Goal: Transaction & Acquisition: Purchase product/service

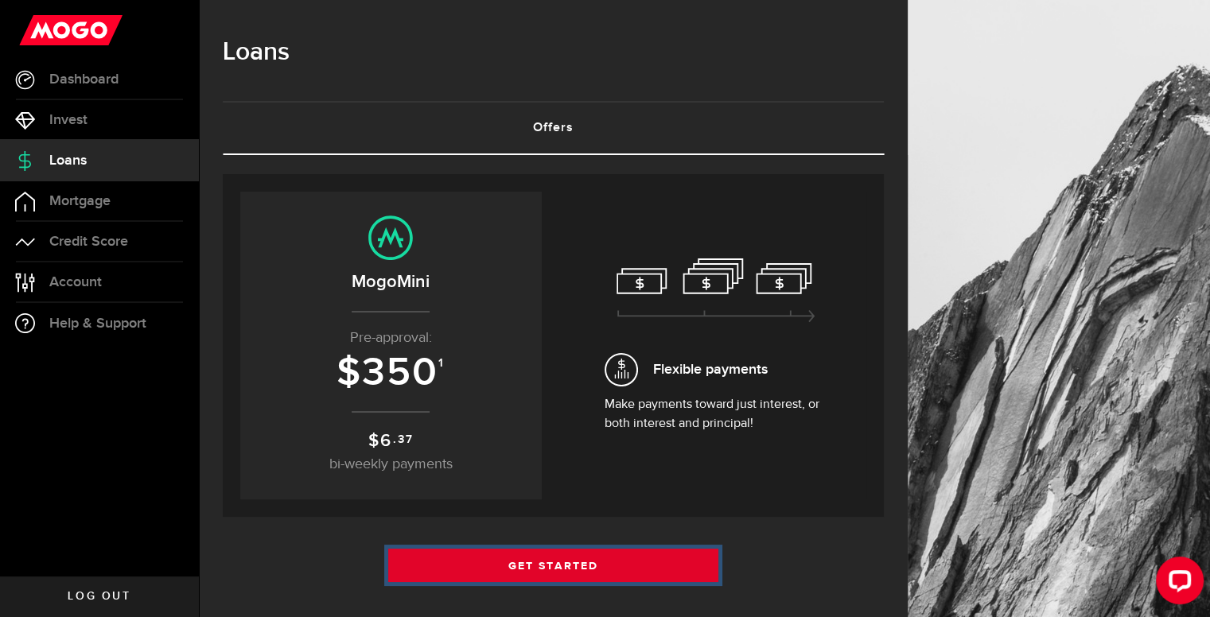
click at [564, 558] on link "Get Started" at bounding box center [553, 565] width 331 height 33
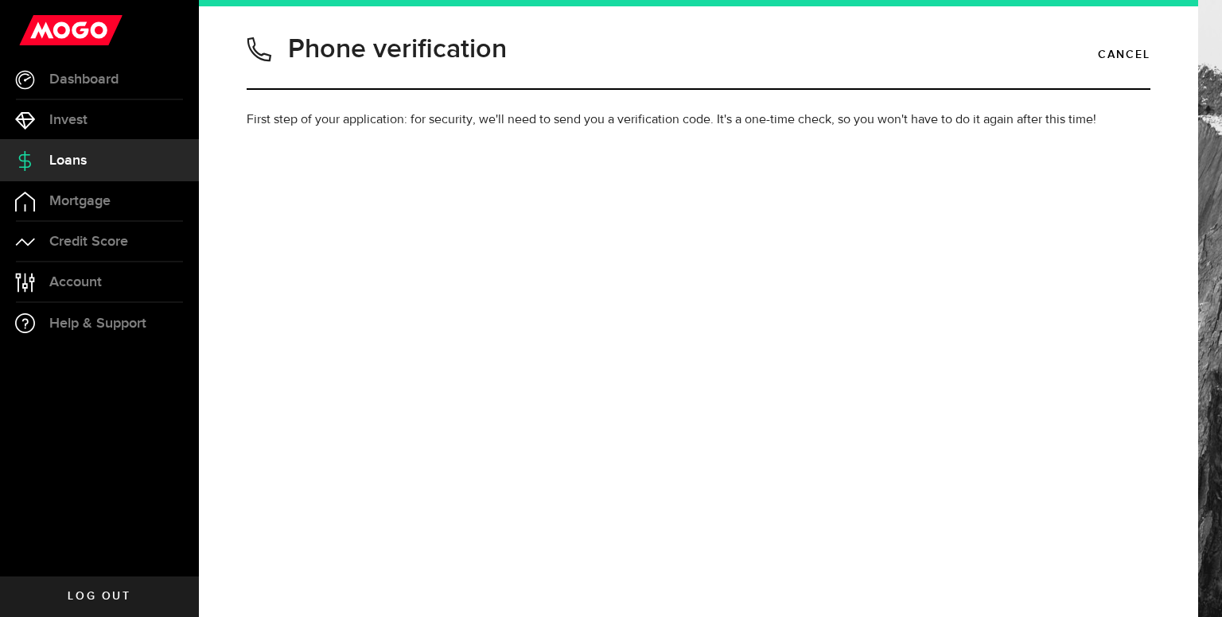
type input "2269881955"
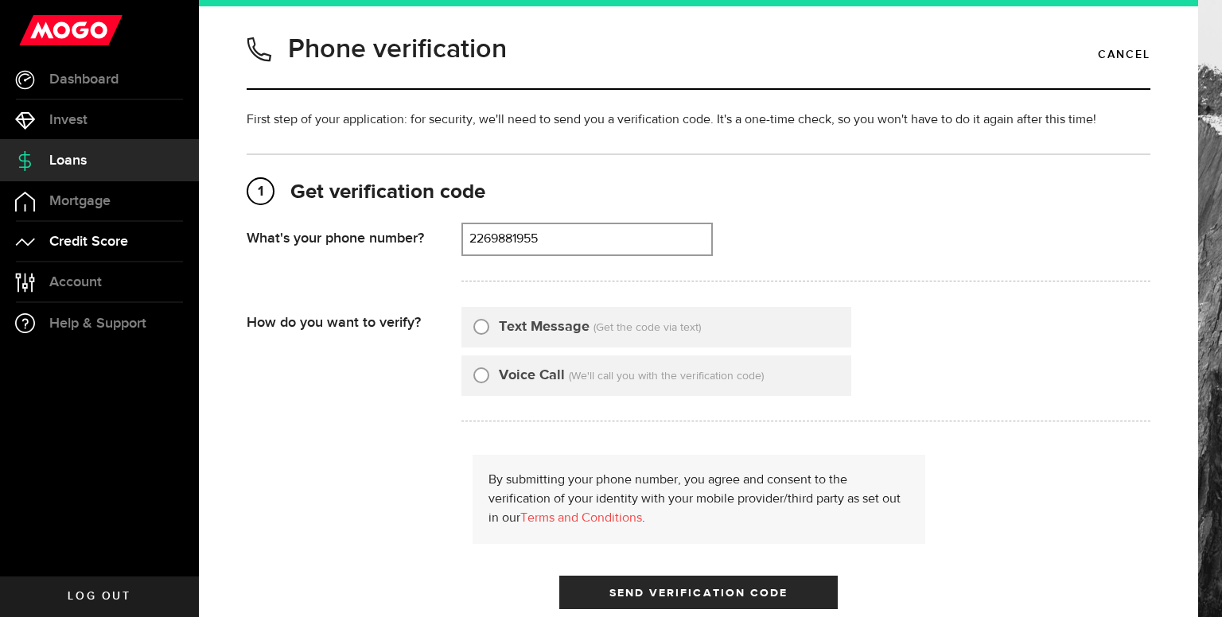
click at [68, 247] on span "Credit Score" at bounding box center [88, 242] width 79 height 14
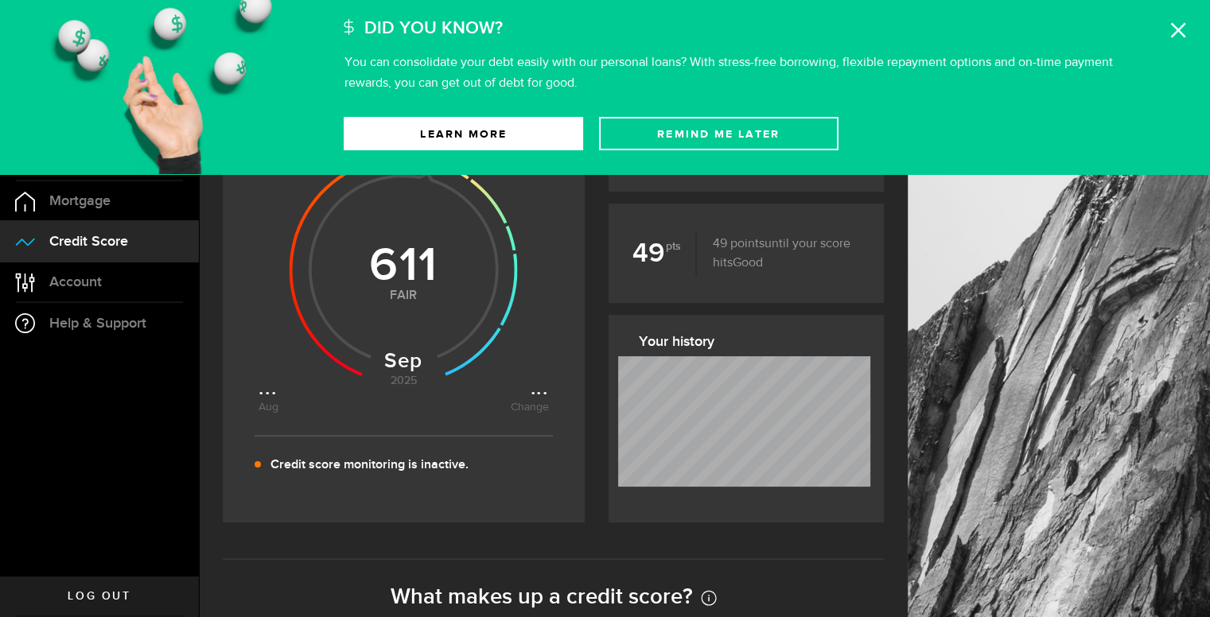
scroll to position [150, 0]
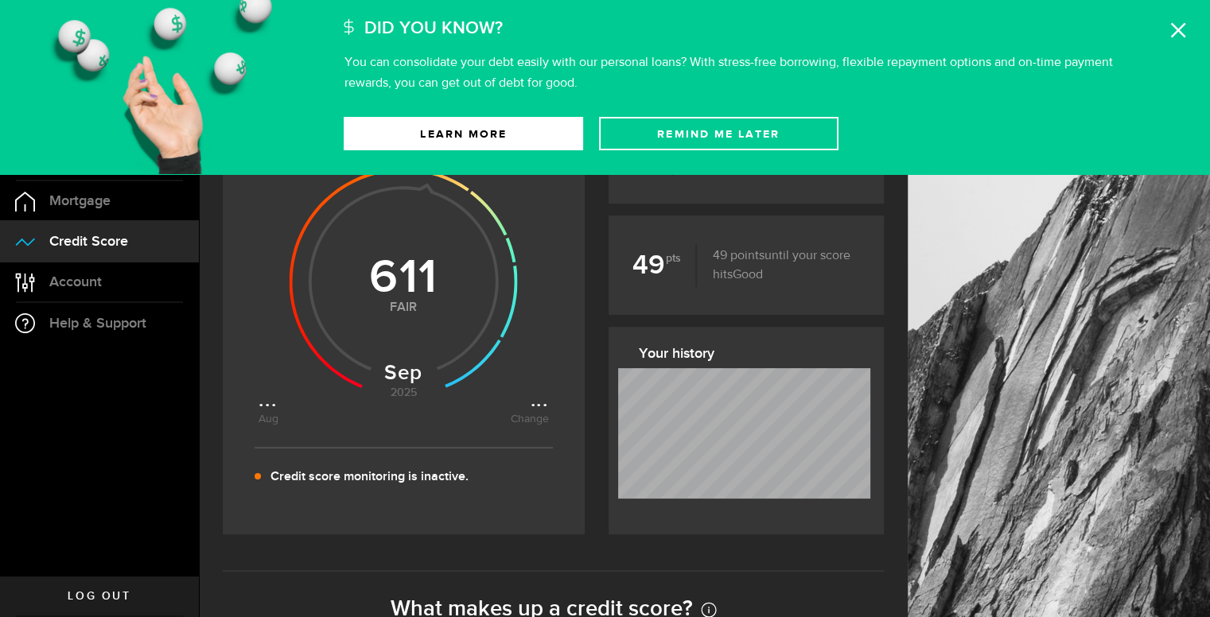
click at [1176, 28] on use at bounding box center [1178, 30] width 15 height 15
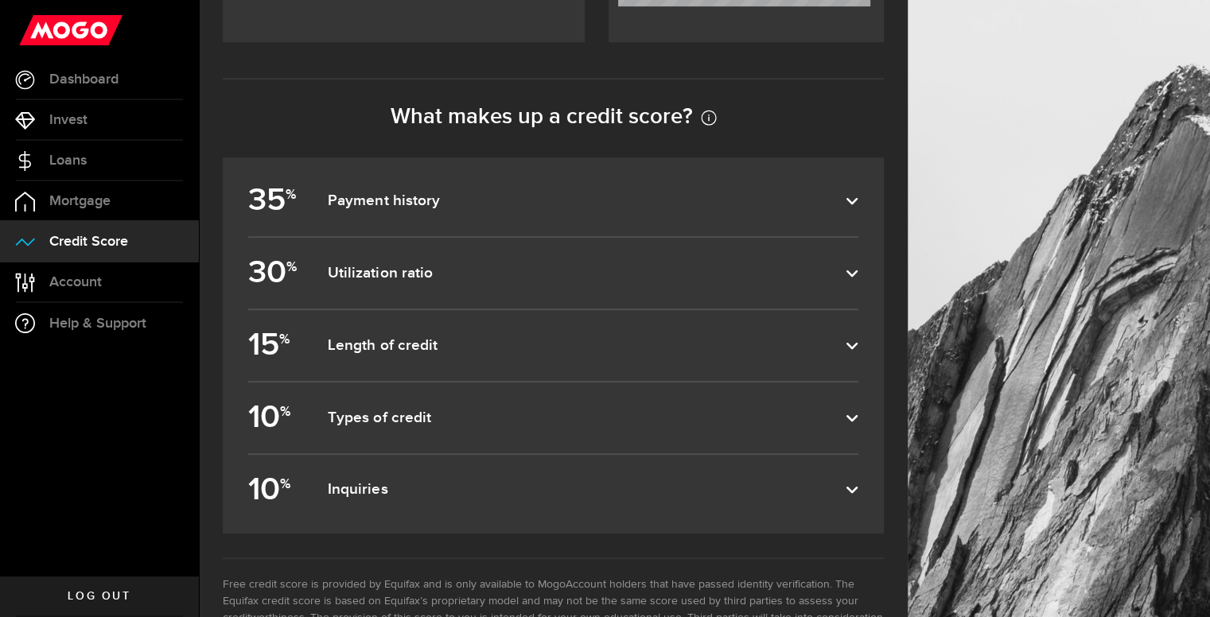
scroll to position [703, 0]
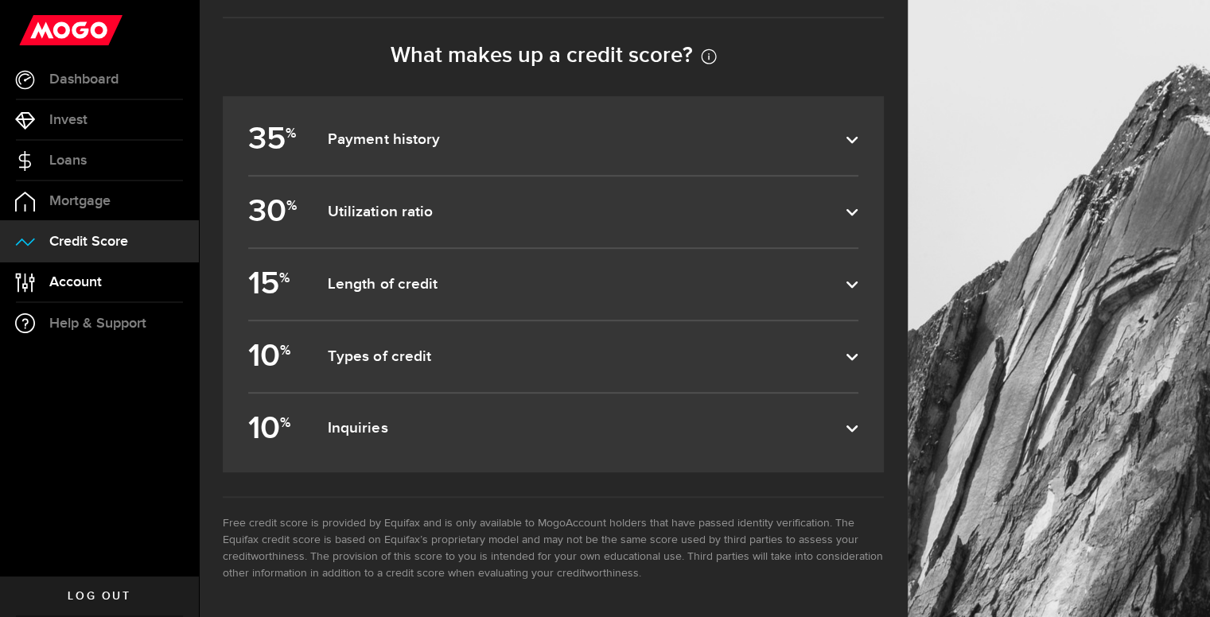
click at [131, 279] on link "Account Compte" at bounding box center [99, 283] width 199 height 40
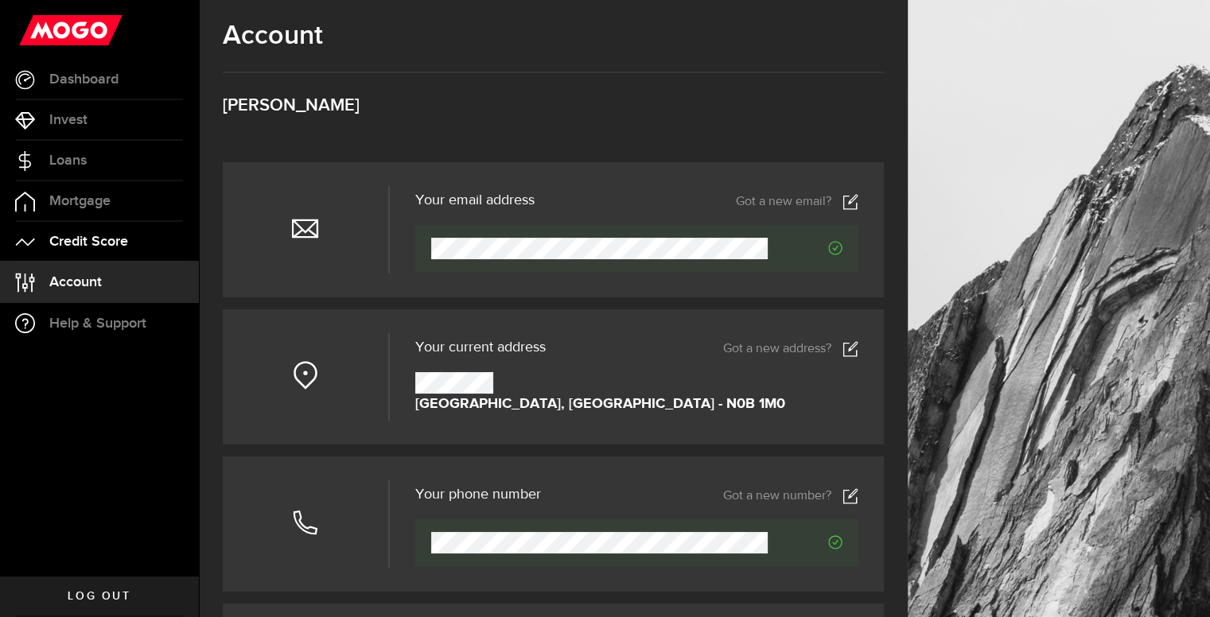
click at [134, 244] on link "Credit Score" at bounding box center [99, 242] width 199 height 40
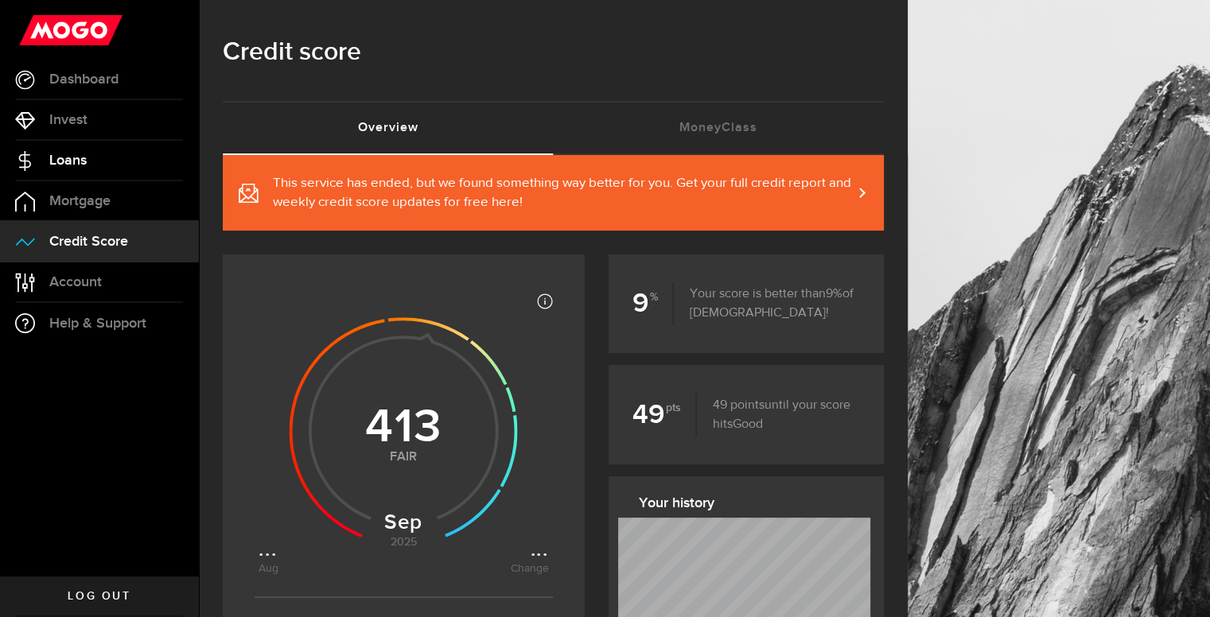
click at [99, 169] on link "Loans" at bounding box center [99, 161] width 199 height 40
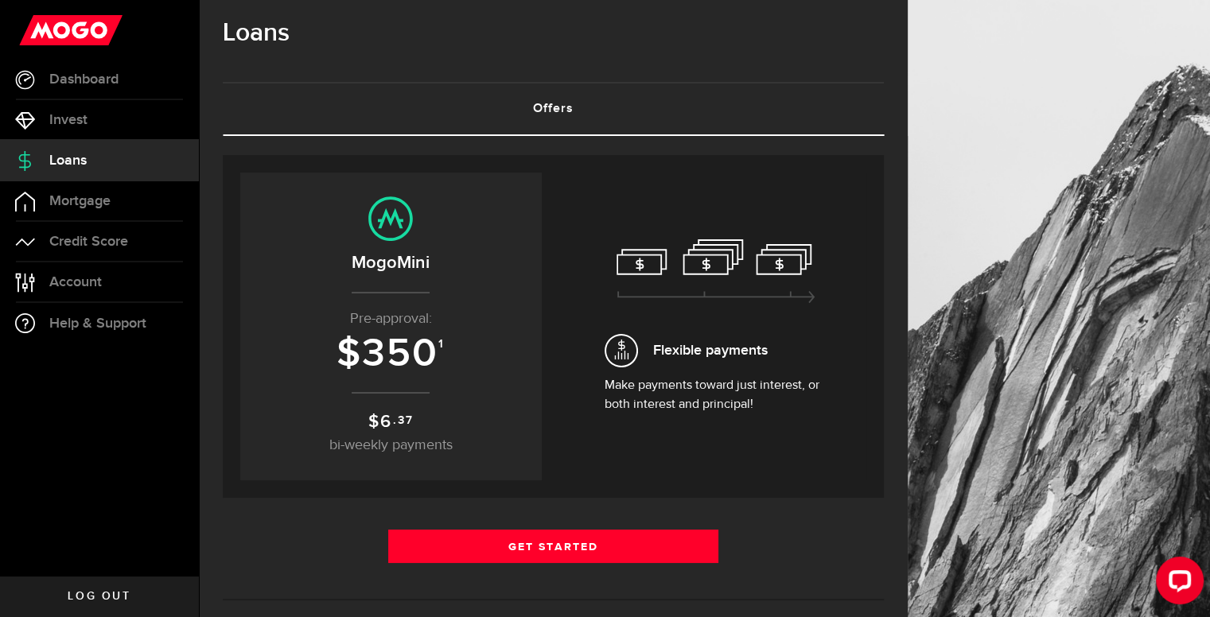
scroll to position [19, 0]
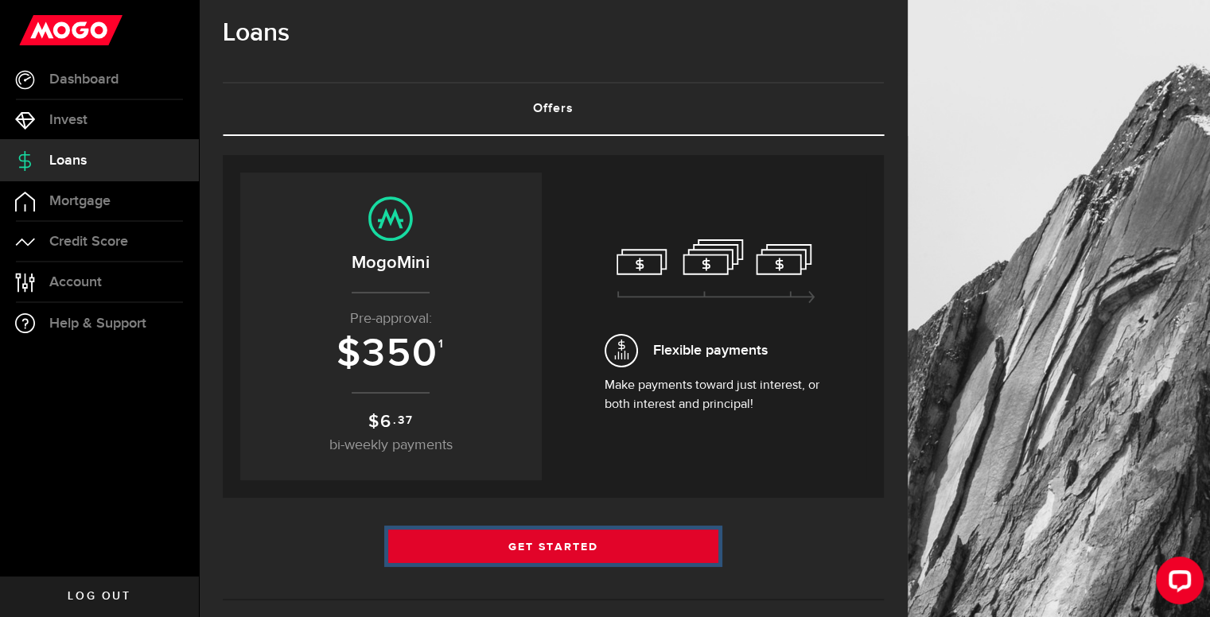
click at [611, 544] on link "Get Started" at bounding box center [553, 546] width 331 height 33
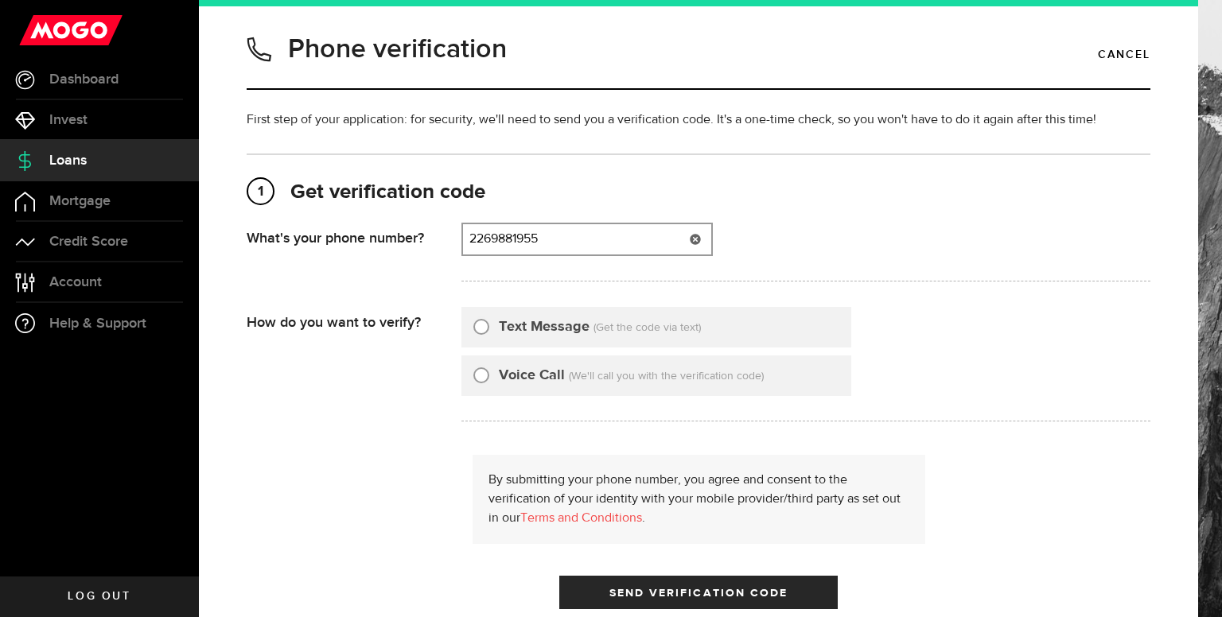
type input "2269881955"
click at [469, 327] on div "Text Message (Get the code via text)" at bounding box center [656, 327] width 390 height 41
click at [477, 327] on input "Text Message" at bounding box center [481, 325] width 16 height 16
radio input "true"
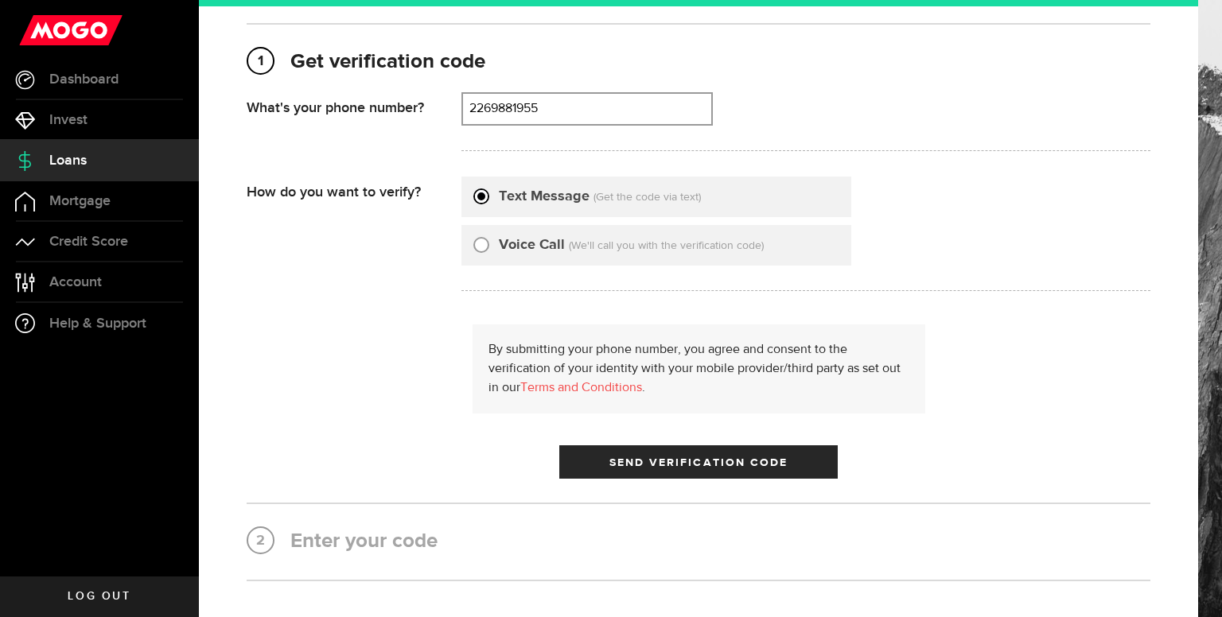
scroll to position [138, 0]
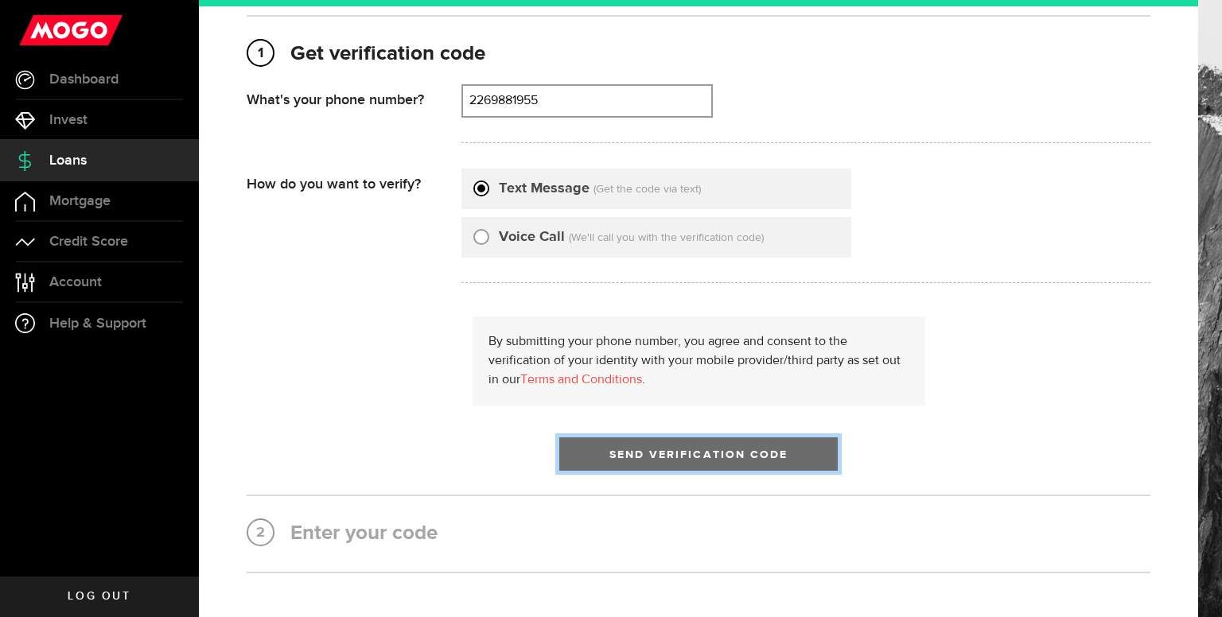
click at [635, 457] on span "Send Verification Code" at bounding box center [698, 454] width 179 height 11
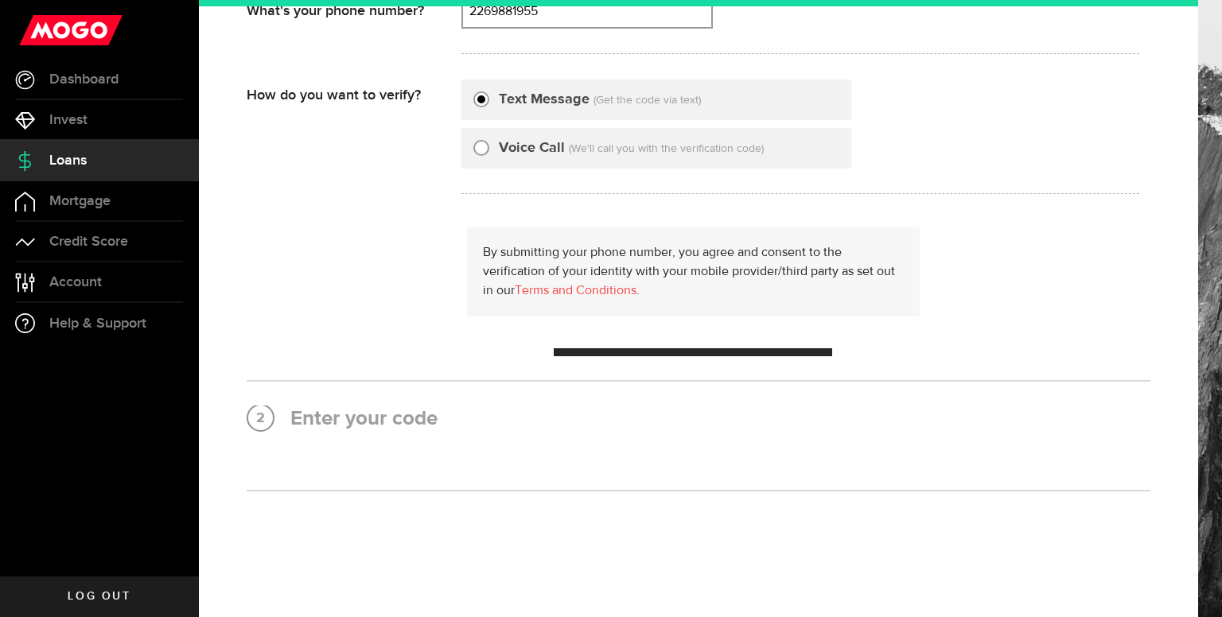
scroll to position [0, 0]
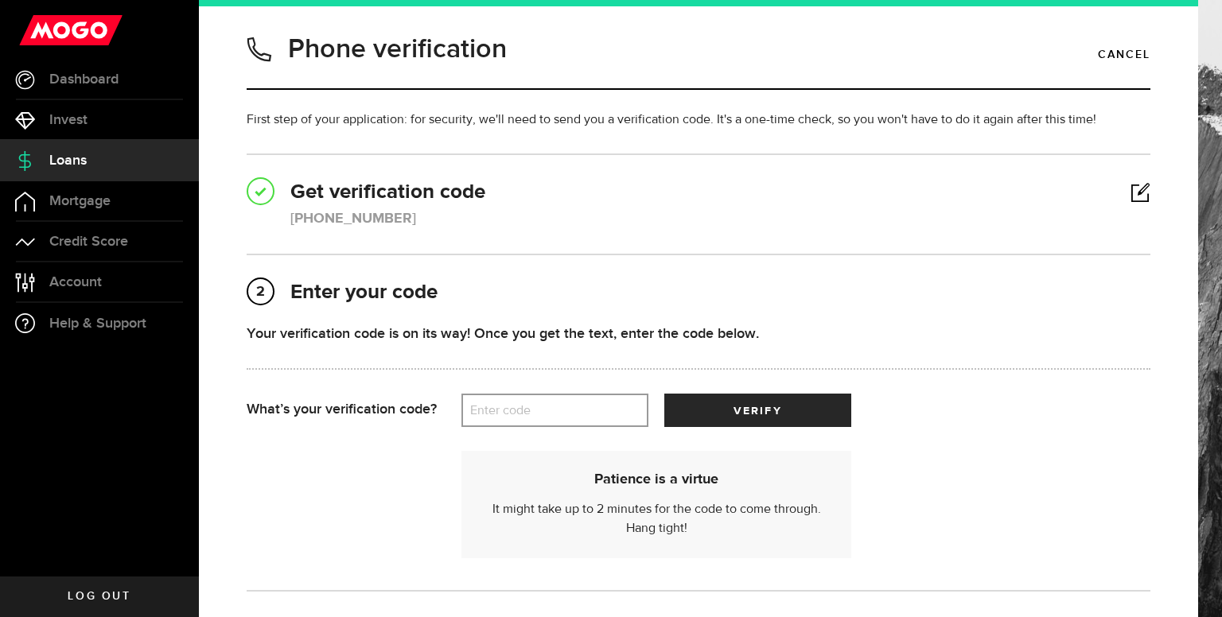
click at [562, 387] on div "Your verification code is on its way! Once you get the text, enter the code bel…" at bounding box center [699, 358] width 904 height 71
click at [554, 406] on label "Enter code" at bounding box center [554, 411] width 187 height 33
click at [554, 406] on input "Enter code" at bounding box center [554, 410] width 187 height 33
type input "99710"
click at [664, 394] on button "verify" at bounding box center [757, 410] width 187 height 33
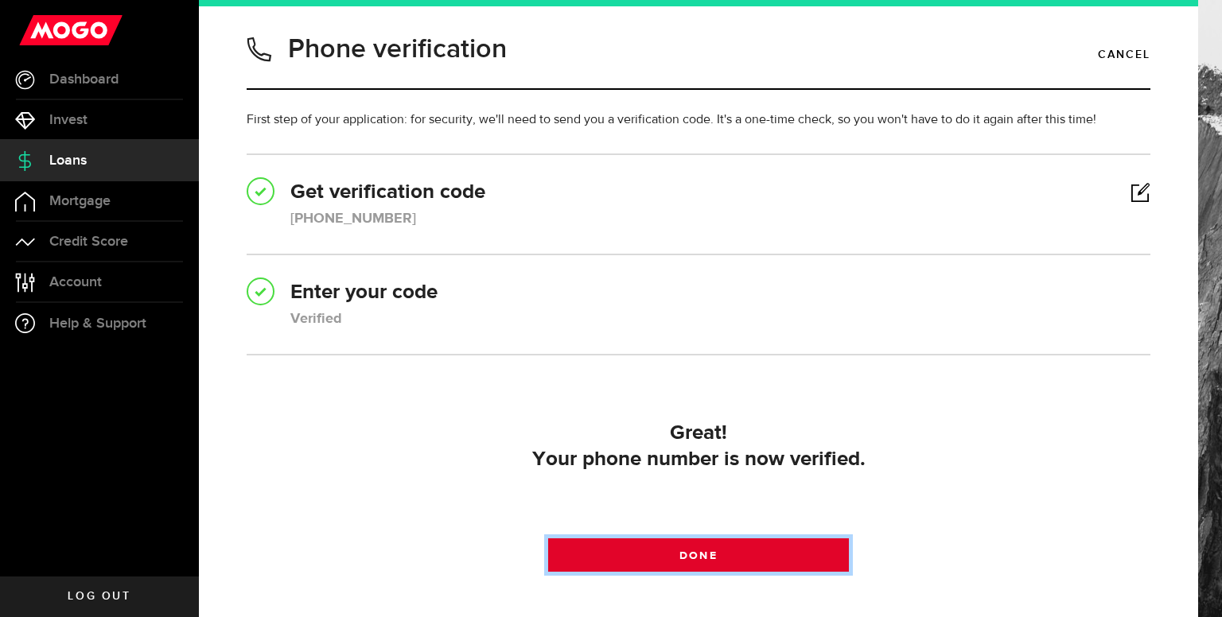
click at [685, 562] on span at bounding box center [698, 559] width 26 height 26
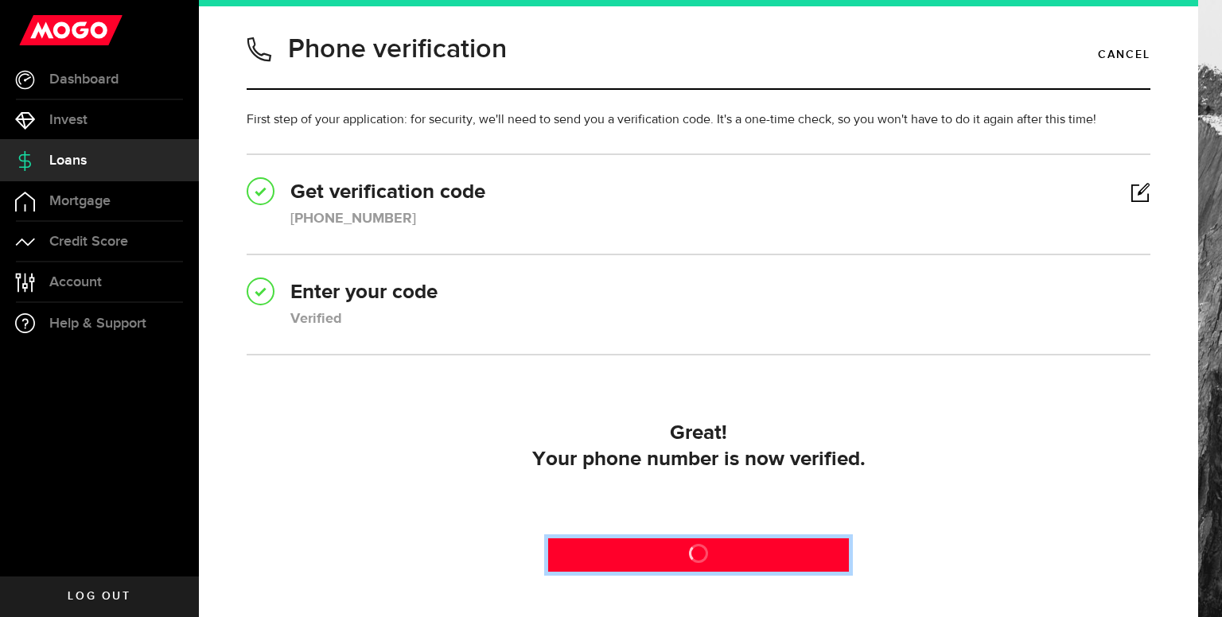
scroll to position [118, 0]
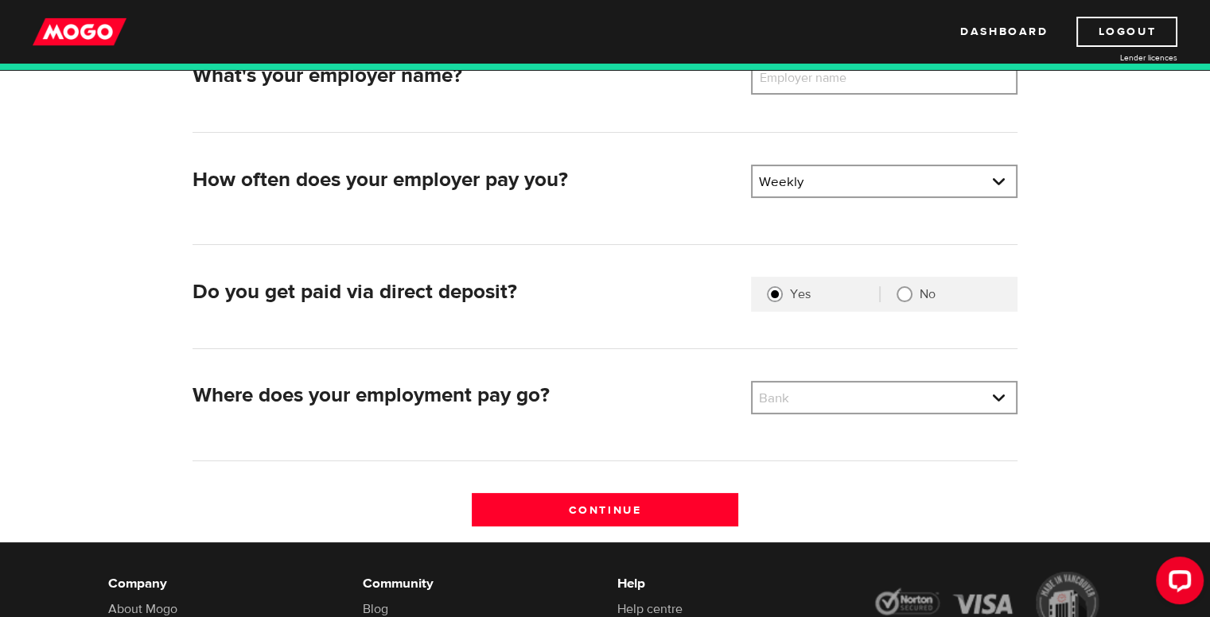
scroll to position [282, 0]
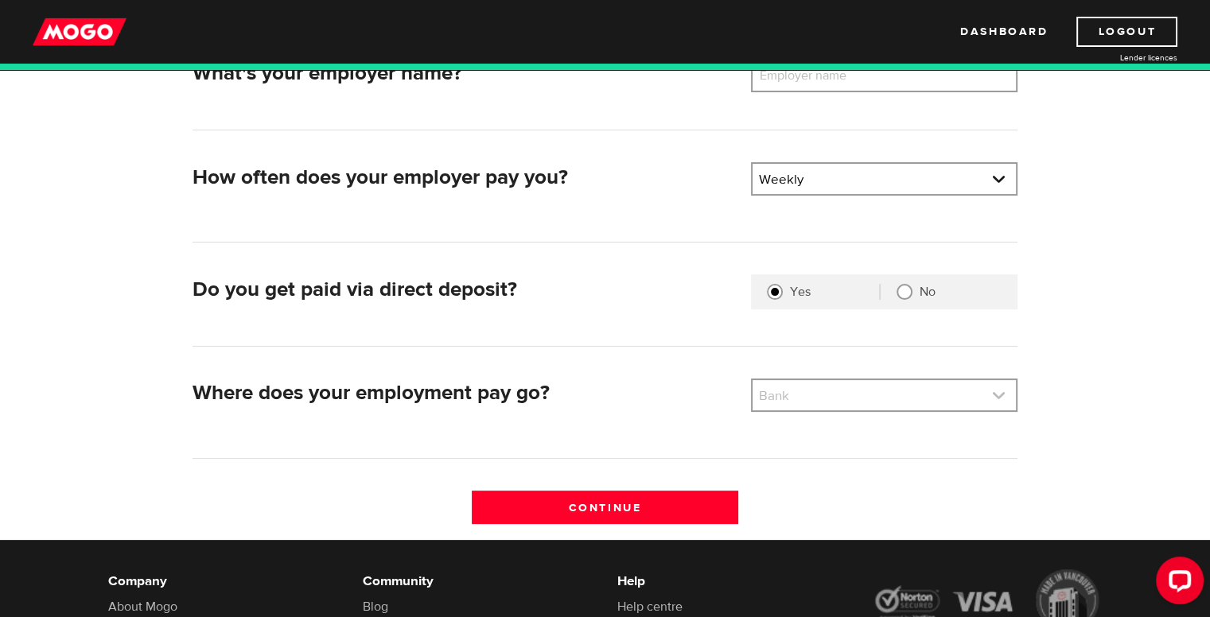
click at [830, 387] on link at bounding box center [884, 395] width 263 height 30
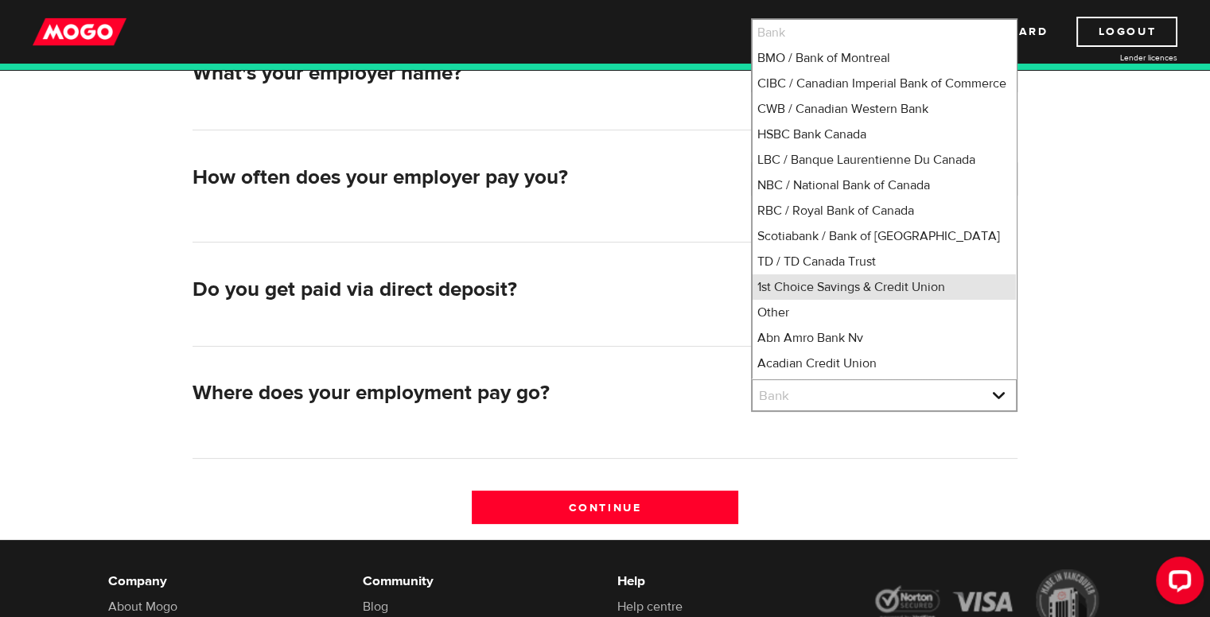
scroll to position [16, 0]
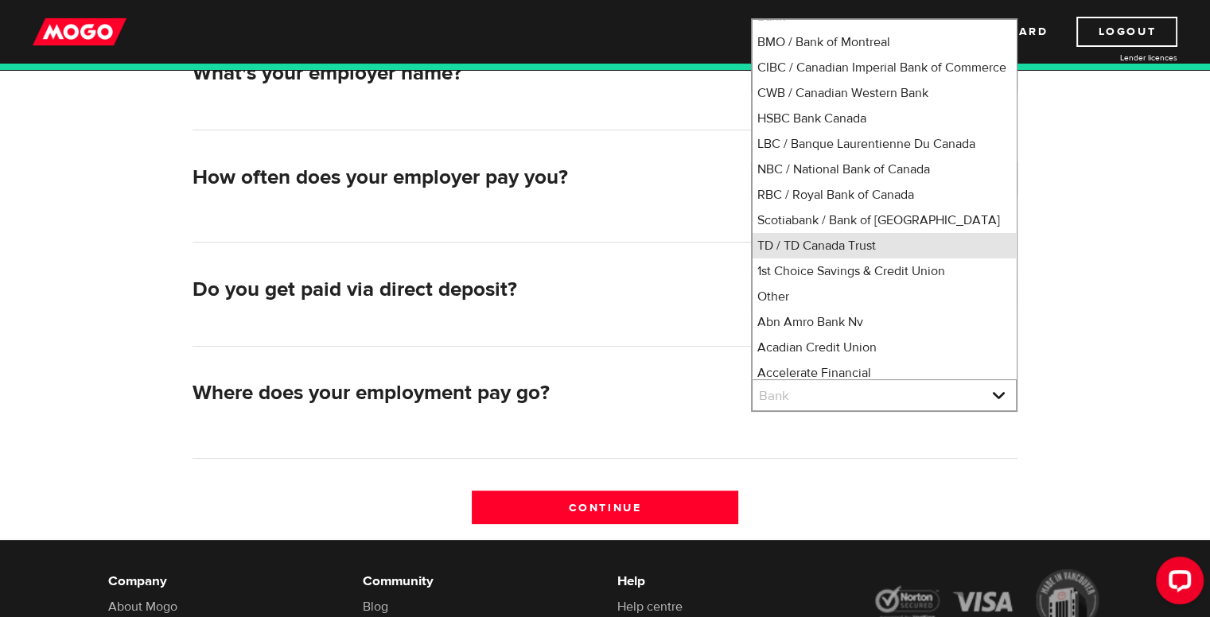
click at [824, 255] on li "TD / TD Canada Trust" at bounding box center [884, 245] width 263 height 25
select select "9"
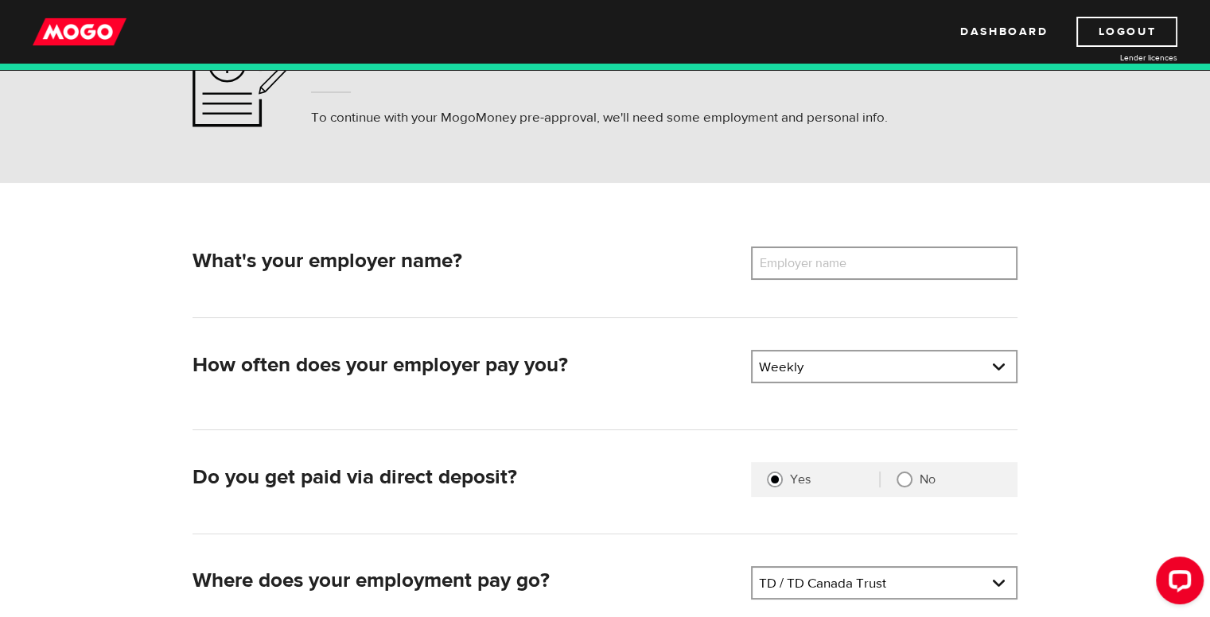
scroll to position [92, 0]
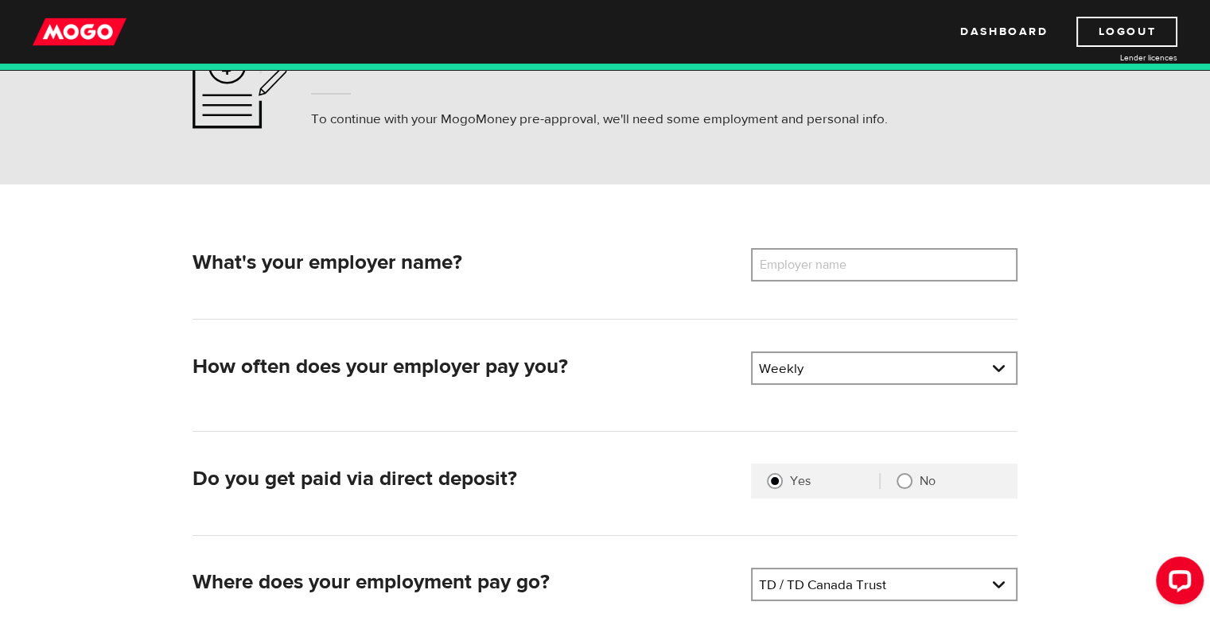
click at [800, 277] on label "Employer name" at bounding box center [815, 264] width 128 height 33
click at [800, 277] on input "Employer name" at bounding box center [884, 264] width 266 height 33
type input "Iyrie Myrie"
click at [816, 370] on link at bounding box center [884, 368] width 263 height 30
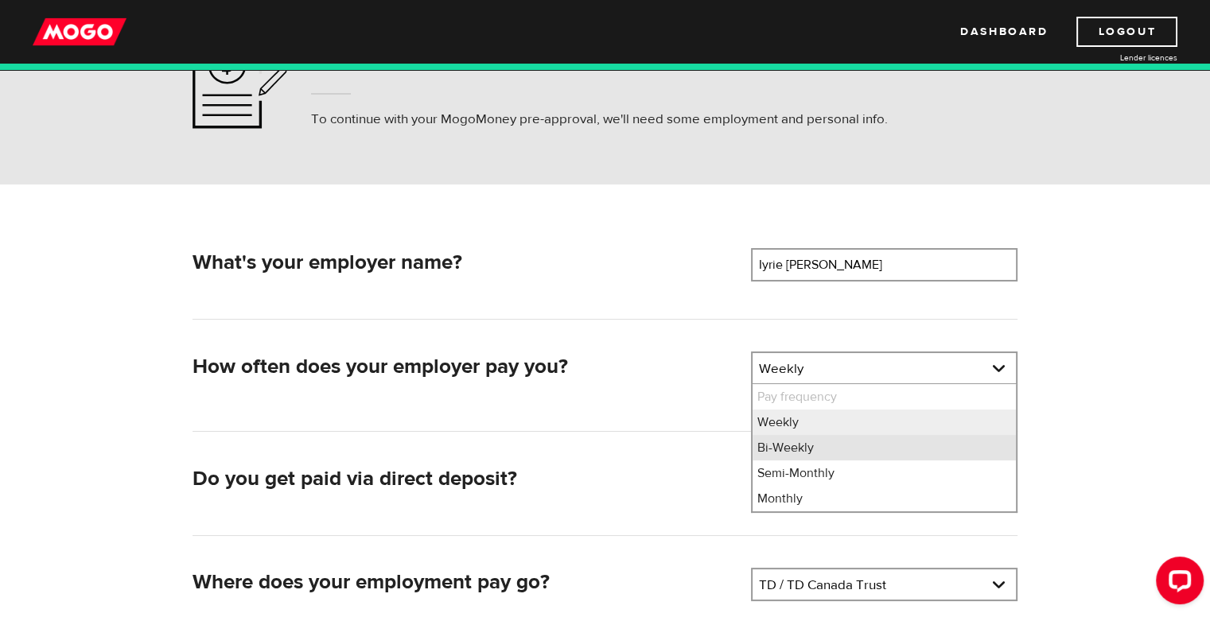
click at [804, 450] on li "Bi-Weekly" at bounding box center [884, 447] width 263 height 25
select select "2"
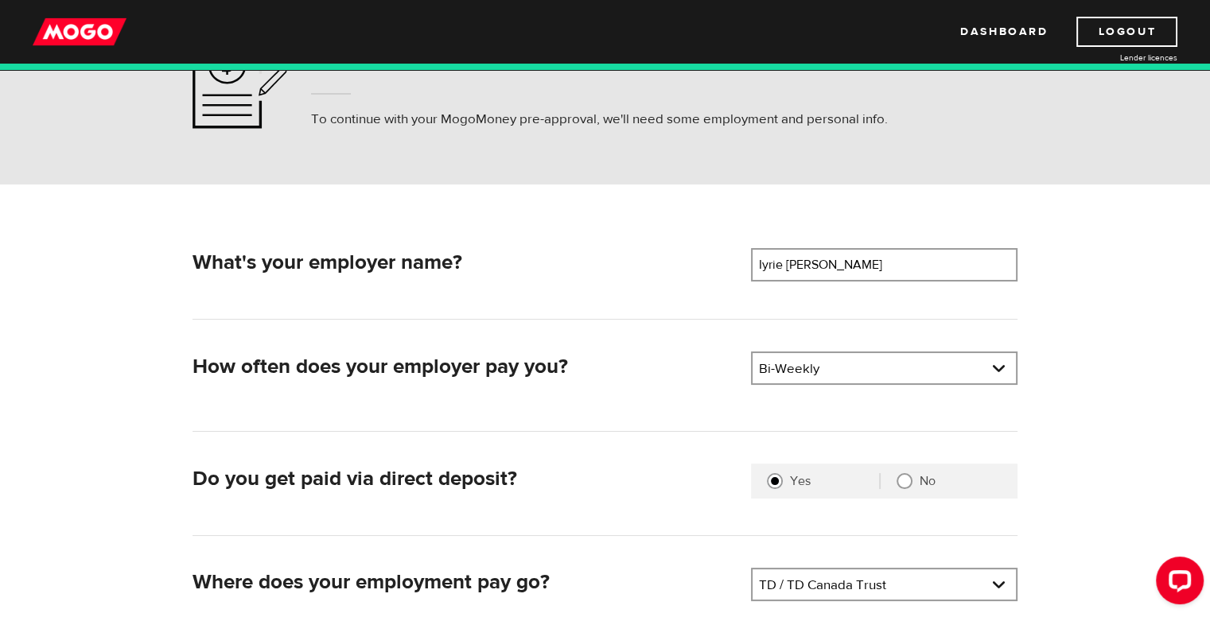
scroll to position [240, 0]
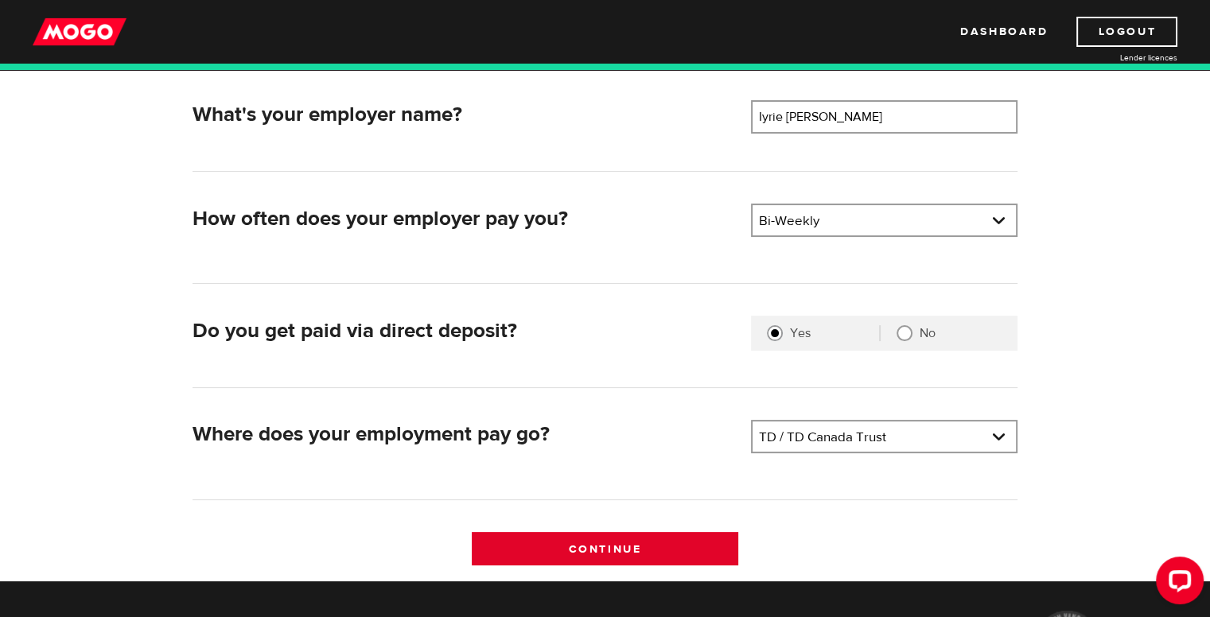
click at [612, 532] on input "Continue" at bounding box center [605, 548] width 266 height 33
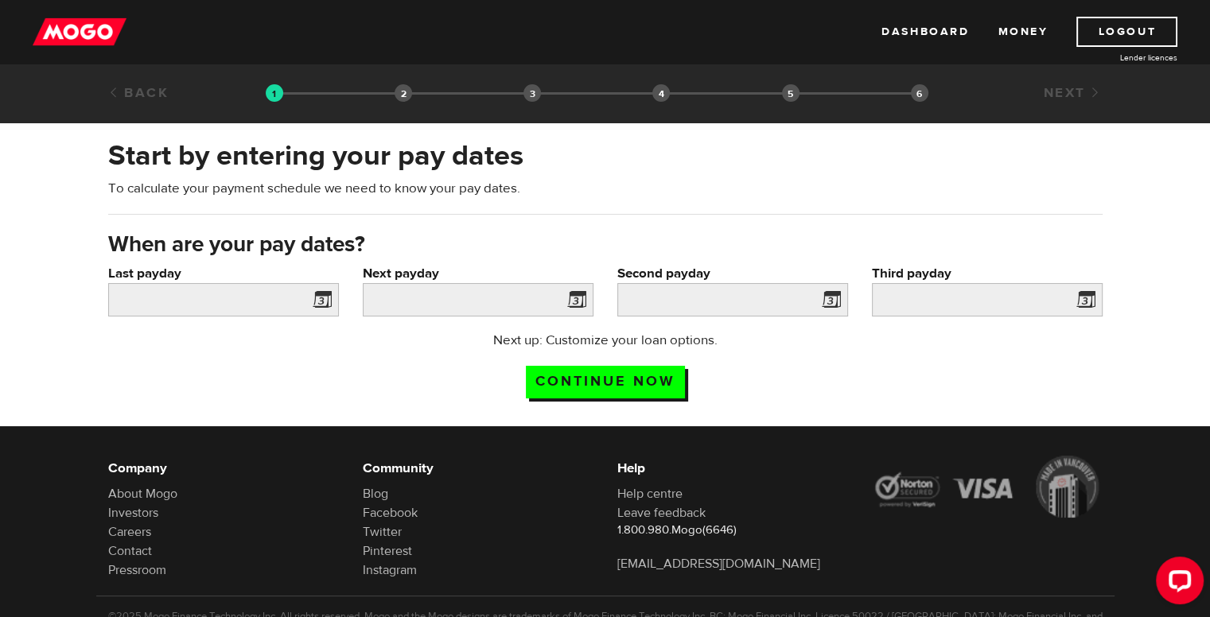
click at [548, 364] on div "Next up: Customize your loan options. Continue now" at bounding box center [605, 371] width 316 height 80
click at [568, 375] on input "Continue now" at bounding box center [605, 382] width 159 height 33
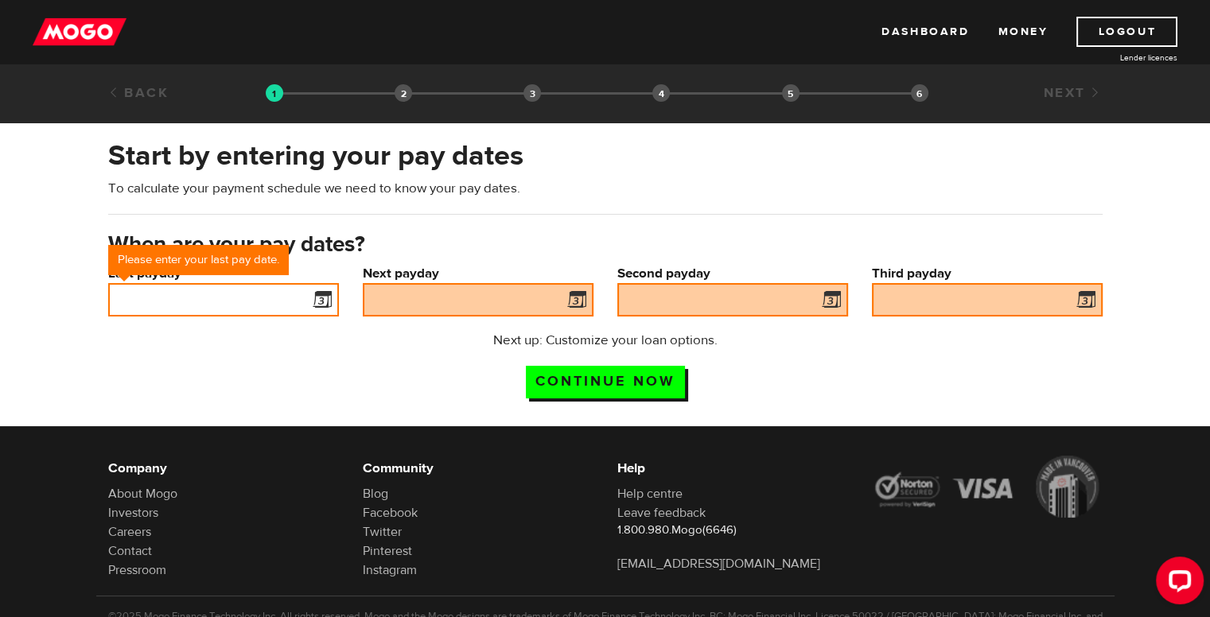
click at [303, 298] on input "Last payday" at bounding box center [223, 299] width 231 height 33
